Goal: Information Seeking & Learning: Learn about a topic

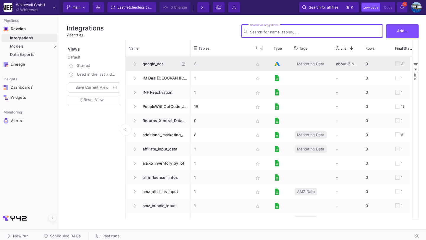
click at [154, 59] on span "google_ads" at bounding box center [159, 64] width 41 height 14
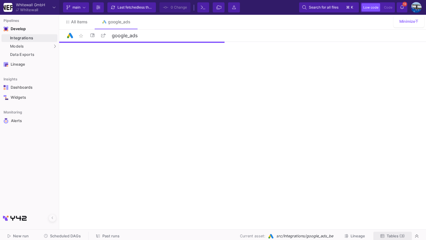
click at [397, 232] on button "Tables (3)" at bounding box center [393, 236] width 38 height 9
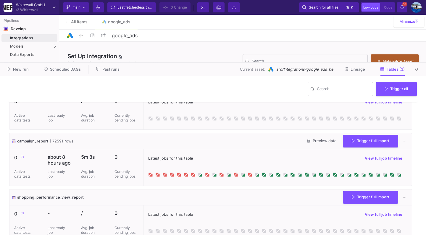
scroll to position [25, 0]
click at [43, 141] on span "campaign_report" at bounding box center [32, 141] width 31 height 6
